Goal: Task Accomplishment & Management: Use online tool/utility

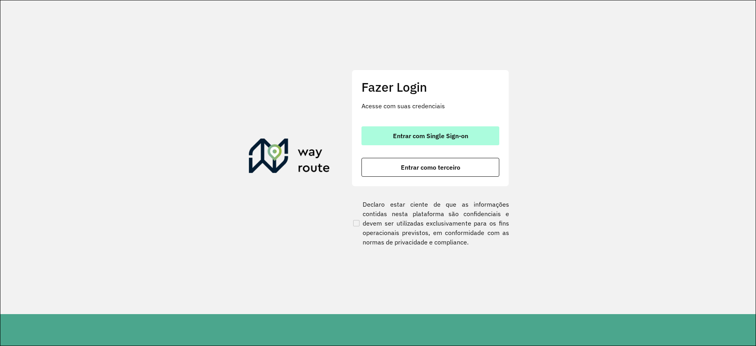
click at [390, 144] on button "Entrar com Single Sign-on" at bounding box center [430, 135] width 138 height 19
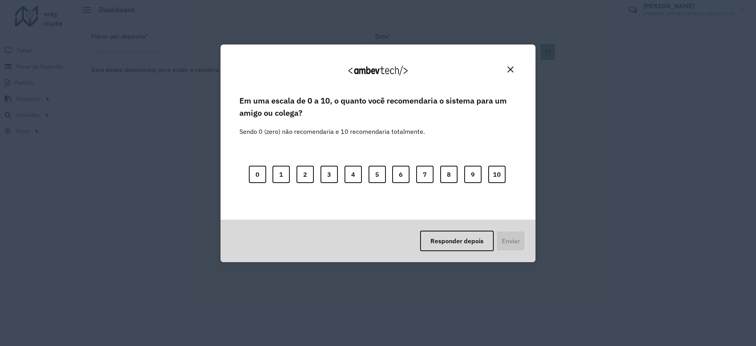
click at [487, 175] on div "0 1 2 3 4 5 6 7 8 9 10" at bounding box center [377, 170] width 277 height 62
click at [494, 176] on button "10" at bounding box center [496, 174] width 17 height 17
click at [506, 237] on button "Enviar" at bounding box center [509, 241] width 29 height 20
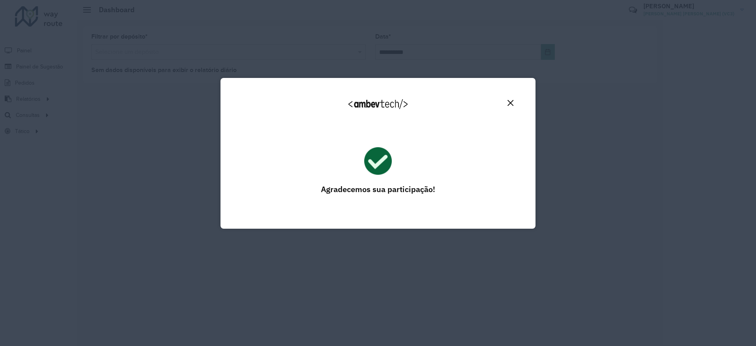
click at [513, 102] on button "Close" at bounding box center [510, 103] width 12 height 12
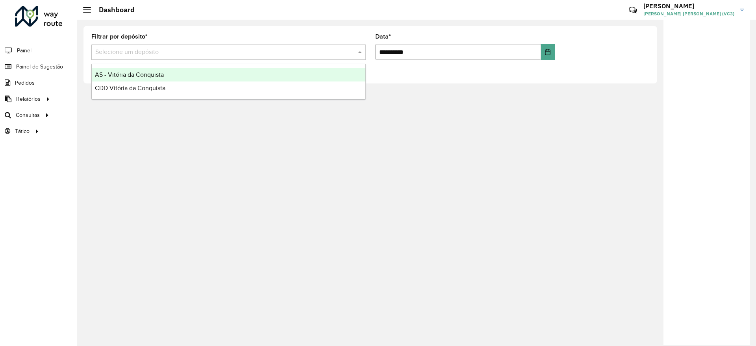
click at [117, 54] on input "text" at bounding box center [220, 52] width 251 height 9
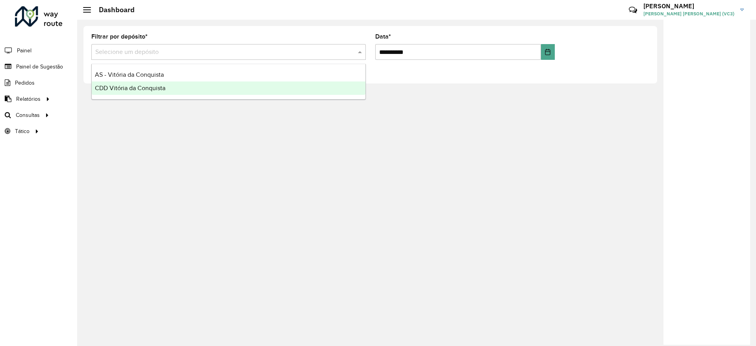
click at [116, 89] on span "CDD Vitória da Conquista" at bounding box center [130, 88] width 70 height 7
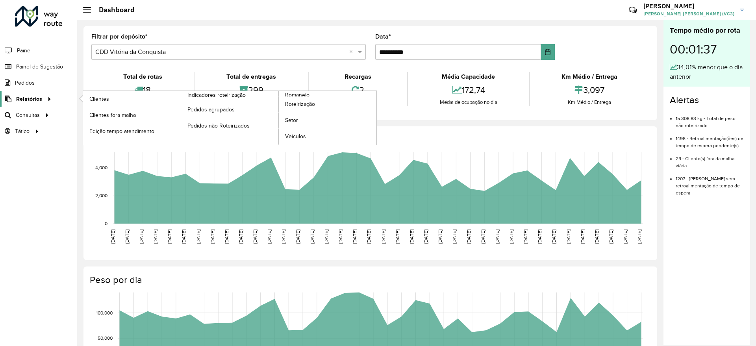
click at [34, 99] on span "Relatórios" at bounding box center [29, 99] width 26 height 8
click at [217, 95] on span "Indicadores roteirização" at bounding box center [217, 95] width 61 height 8
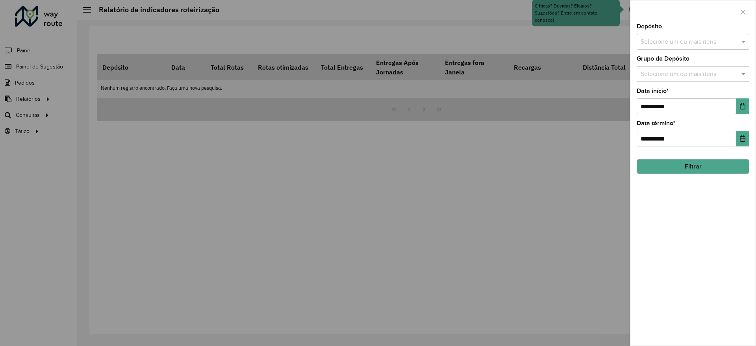
click at [39, 101] on div at bounding box center [378, 173] width 756 height 346
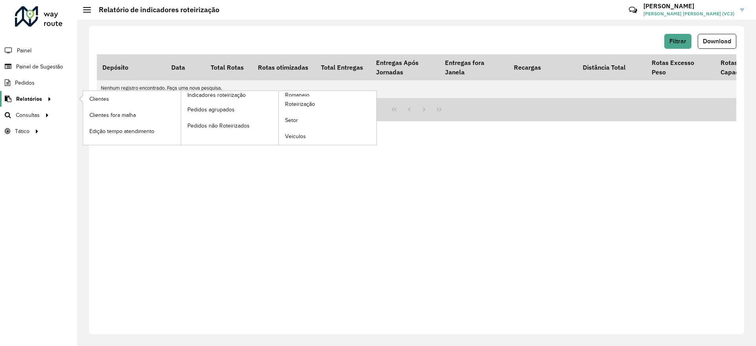
click at [31, 97] on span "Relatórios" at bounding box center [29, 99] width 26 height 8
click at [289, 107] on span "Roteirização" at bounding box center [301, 104] width 32 height 8
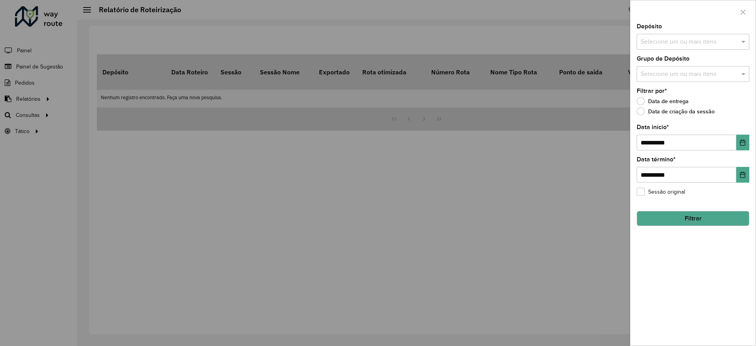
click at [634, 293] on div "**********" at bounding box center [692, 185] width 125 height 322
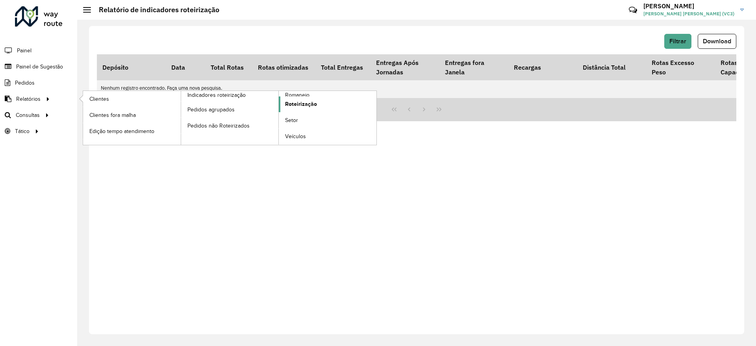
click at [297, 102] on span "Roteirização" at bounding box center [301, 104] width 32 height 8
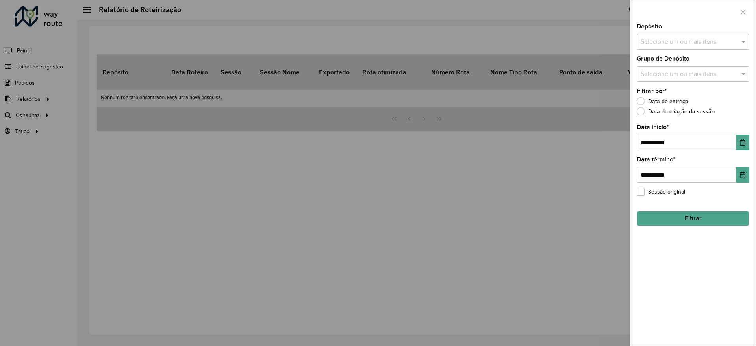
click at [35, 96] on div at bounding box center [378, 173] width 756 height 346
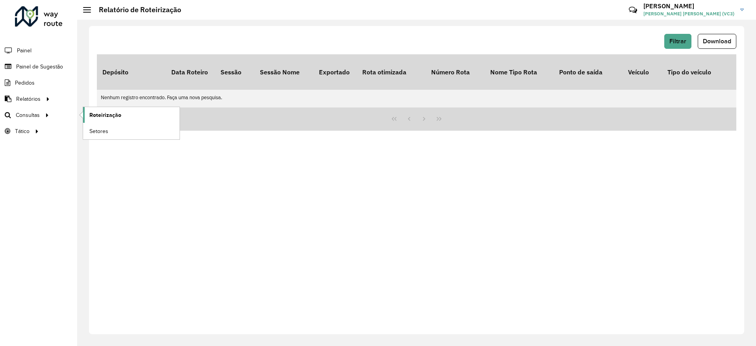
click at [97, 118] on span "Roteirização" at bounding box center [105, 115] width 32 height 8
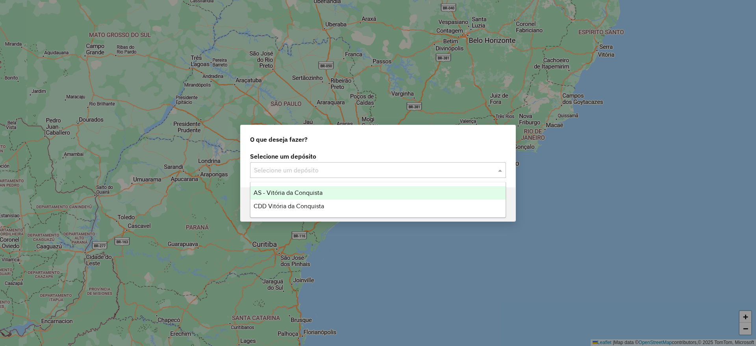
click at [316, 168] on input "text" at bounding box center [370, 170] width 232 height 9
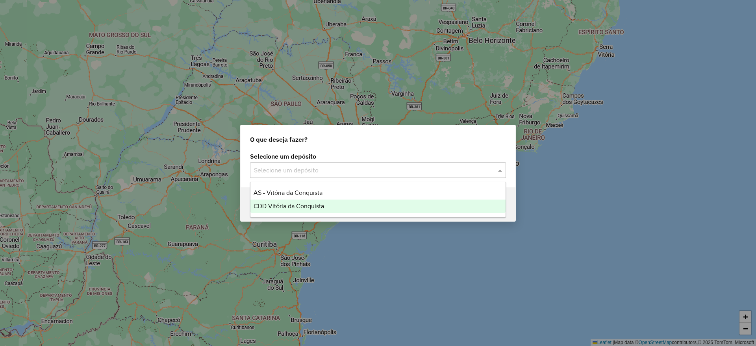
click at [304, 205] on span "CDD Vitória da Conquista" at bounding box center [288, 206] width 70 height 7
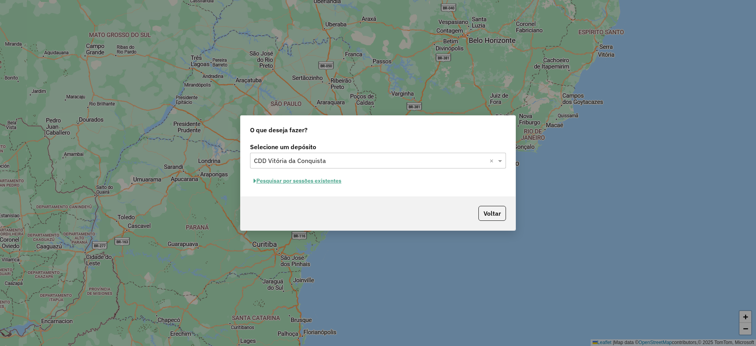
click at [292, 180] on button "Pesquisar por sessões existentes" at bounding box center [297, 181] width 95 height 12
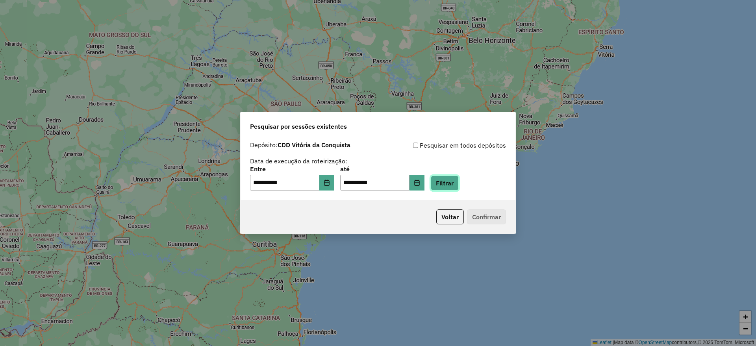
click at [456, 185] on button "Filtrar" at bounding box center [445, 183] width 28 height 15
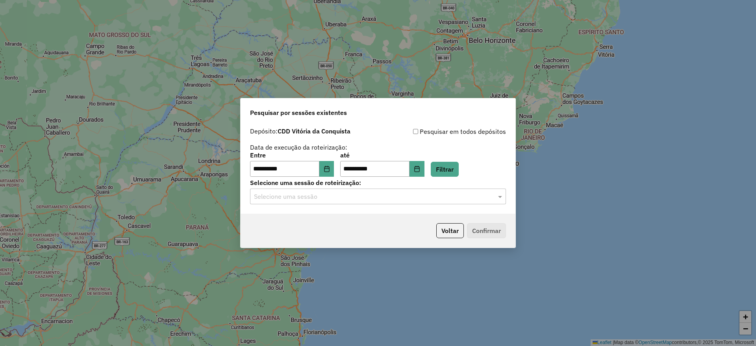
click at [489, 229] on p-footer "Voltar Confirmar" at bounding box center [469, 230] width 73 height 15
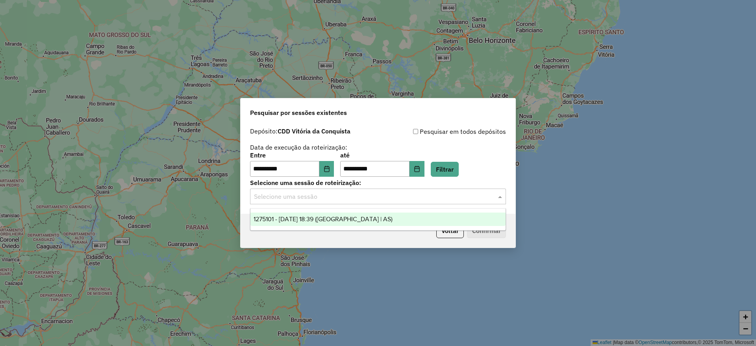
click at [355, 198] on input "text" at bounding box center [370, 196] width 232 height 9
click at [331, 215] on div "1275101 - 13/09/2025 18:39 (Rota | AS)" at bounding box center [377, 219] width 255 height 13
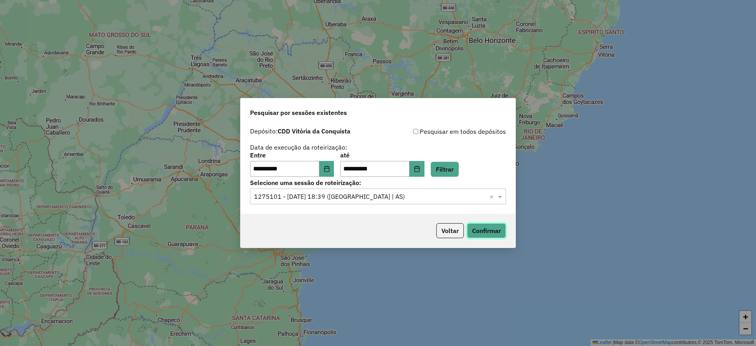
click at [478, 227] on button "Confirmar" at bounding box center [486, 230] width 39 height 15
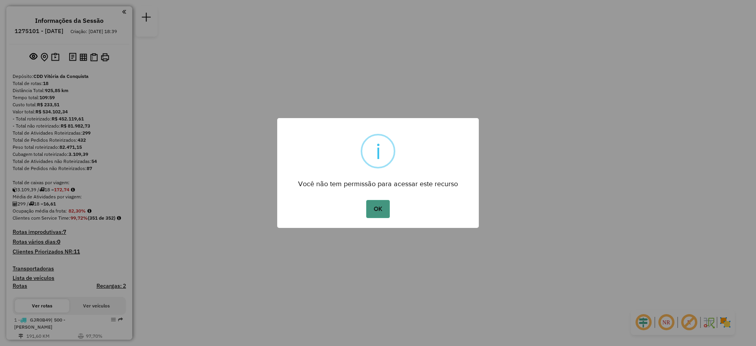
click at [369, 207] on button "OK" at bounding box center [377, 209] width 23 height 18
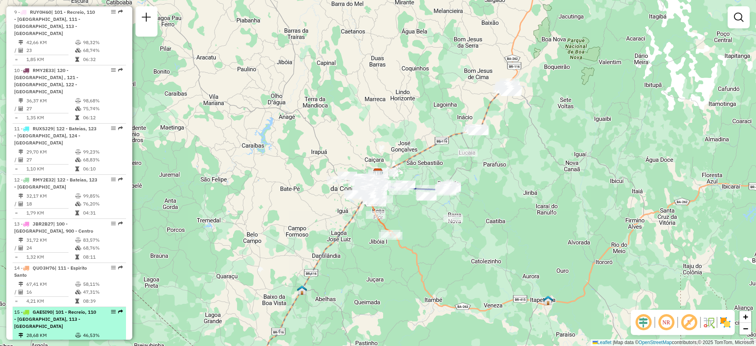
scroll to position [738, 0]
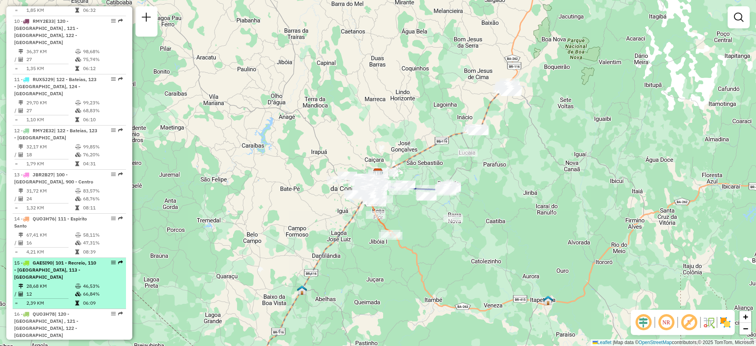
click at [112, 260] on em at bounding box center [113, 262] width 5 height 5
select select "**********"
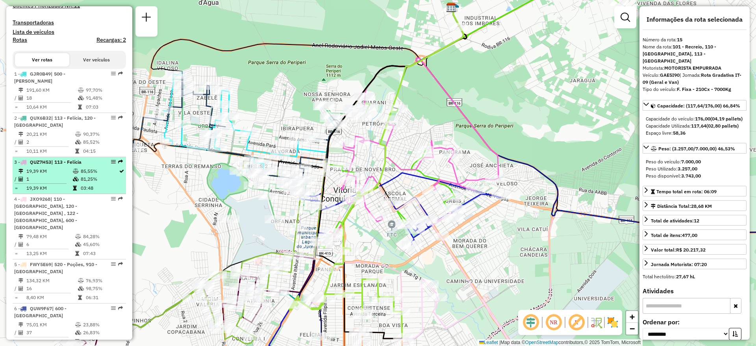
scroll to position [295, 0]
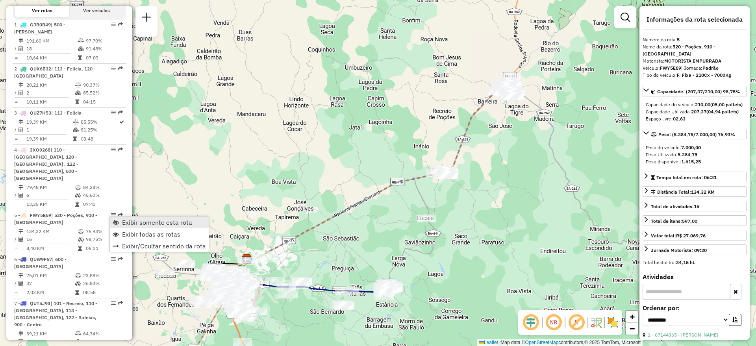
click at [119, 221] on link "Exibir somente esta rota" at bounding box center [159, 222] width 99 height 12
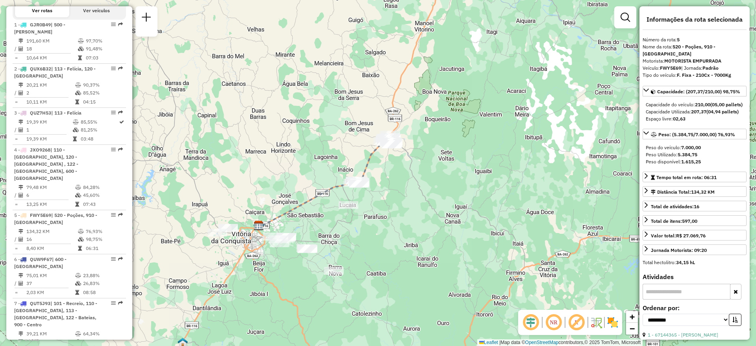
click at [532, 324] on em at bounding box center [530, 322] width 19 height 19
click at [553, 322] on em at bounding box center [553, 322] width 19 height 19
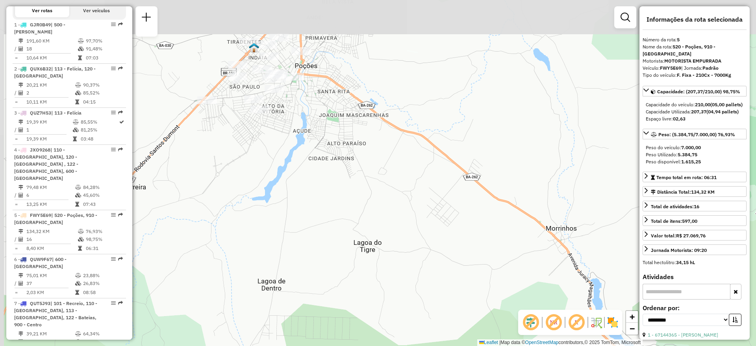
drag, startPoint x: 362, startPoint y: 94, endPoint x: 373, endPoint y: 302, distance: 207.7
click at [378, 328] on div "Janela de atendimento Grade de atendimento Capacidade Transportadoras Veículos …" at bounding box center [378, 173] width 756 height 346
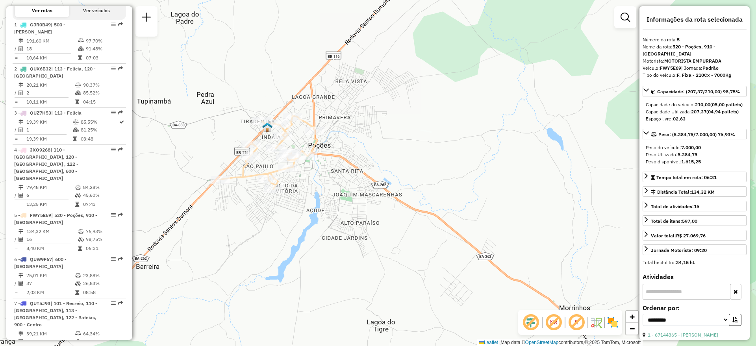
drag, startPoint x: 331, startPoint y: 169, endPoint x: 344, endPoint y: 242, distance: 74.0
click at [344, 247] on div "Janela de atendimento Grade de atendimento Capacidade Transportadoras Veículos …" at bounding box center [378, 173] width 756 height 346
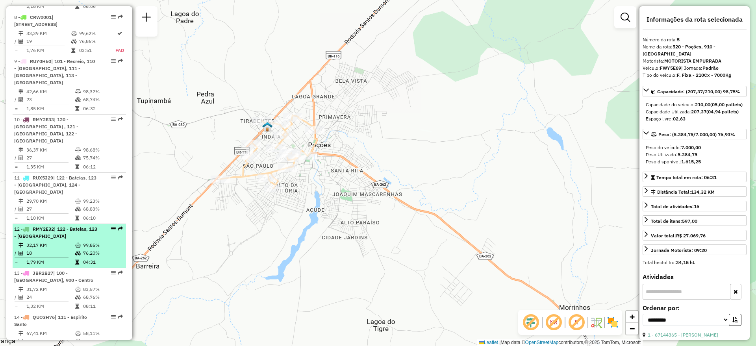
scroll to position [689, 0]
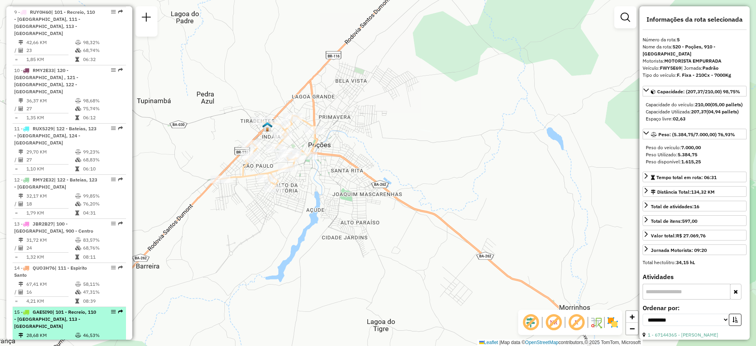
click at [115, 309] on div "15 - GAE5I90 | 101 - Recreio, 110 - [GEOGRAPHIC_DATA], 113 - [GEOGRAPHIC_DATA]" at bounding box center [69, 319] width 110 height 21
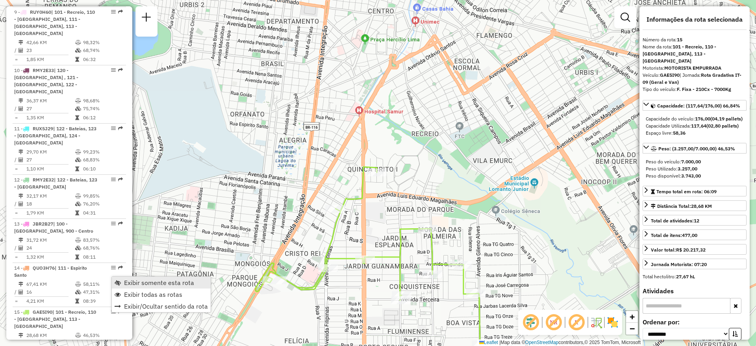
click at [118, 279] on span "Exibir somente esta rota" at bounding box center [118, 282] width 6 height 6
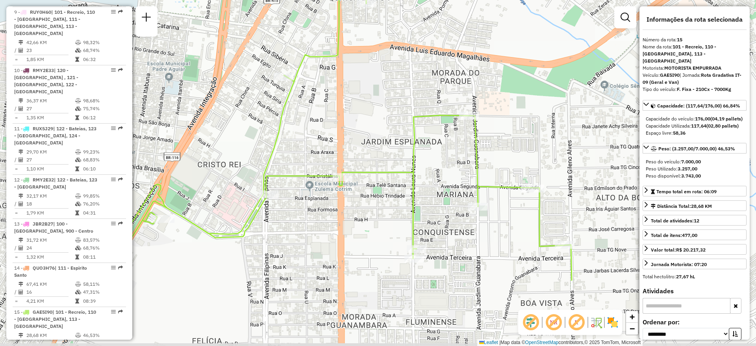
drag, startPoint x: 397, startPoint y: 248, endPoint x: 369, endPoint y: 155, distance: 96.9
click at [369, 155] on div "Janela de atendimento Grade de atendimento Capacidade Transportadoras Veículos …" at bounding box center [378, 173] width 756 height 346
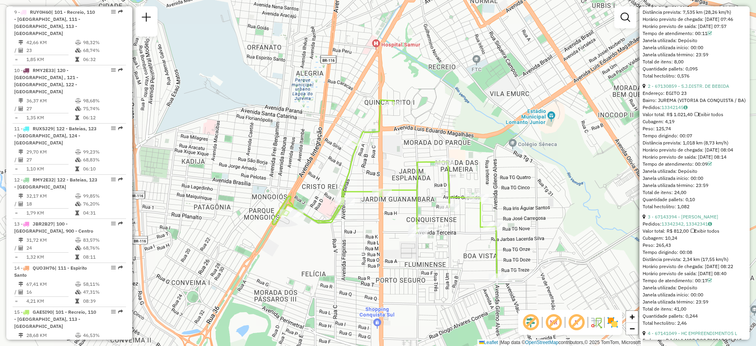
scroll to position [492, 0]
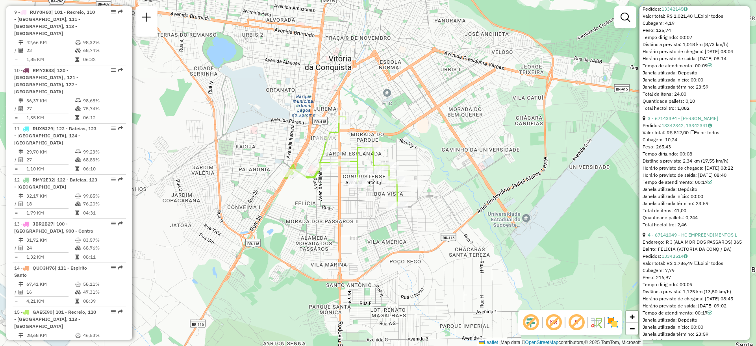
drag, startPoint x: 391, startPoint y: 182, endPoint x: 406, endPoint y: 150, distance: 35.9
click at [406, 150] on div "Janela de atendimento Grade de atendimento Capacidade Transportadoras Veículos …" at bounding box center [378, 173] width 756 height 346
